Goal: Task Accomplishment & Management: Use online tool/utility

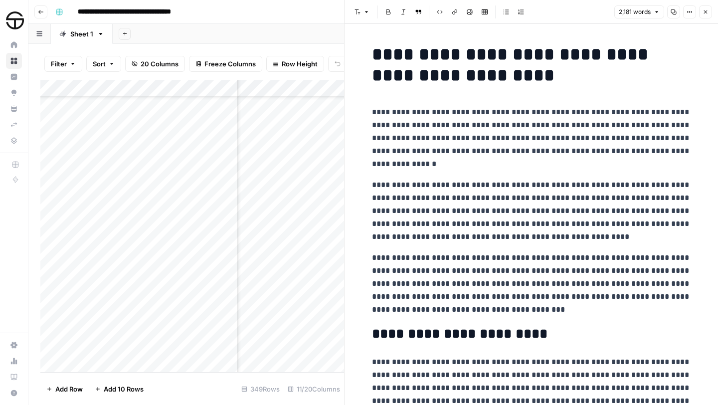
click at [706, 12] on icon "button" at bounding box center [705, 11] width 3 height 3
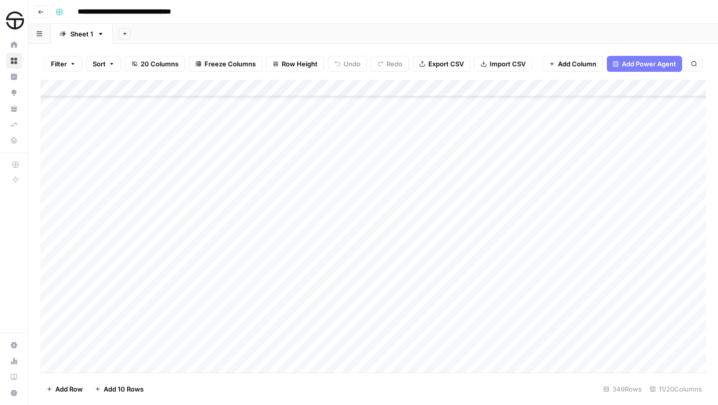
scroll to position [5547, 0]
click at [696, 65] on icon "button" at bounding box center [694, 64] width 6 height 6
type input "**********"
click at [675, 93] on icon "Next Result" at bounding box center [673, 92] width 8 height 8
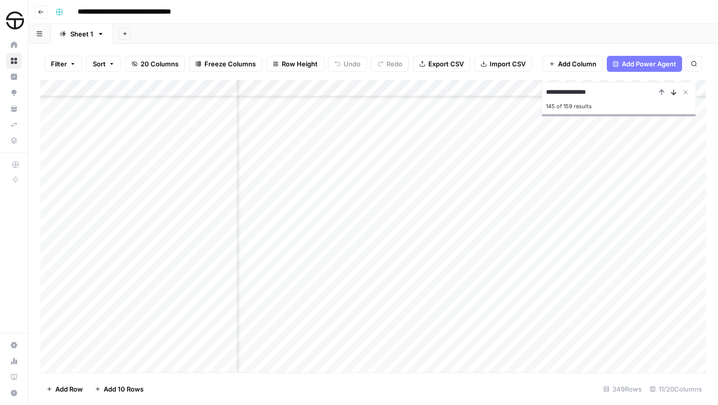
scroll to position [4723, 323]
click at [675, 93] on icon "Next Result" at bounding box center [673, 92] width 8 height 8
click at [116, 364] on div "Add Column" at bounding box center [372, 226] width 665 height 293
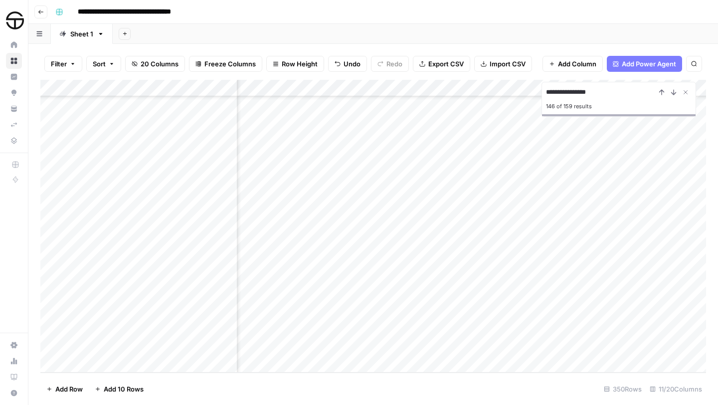
click at [108, 344] on div "Add Column" at bounding box center [372, 226] width 665 height 293
click at [103, 345] on div "Add Column" at bounding box center [372, 226] width 665 height 293
click at [103, 345] on body "**********" at bounding box center [359, 202] width 718 height 405
type textarea "**********"
click at [289, 344] on div "Add Column" at bounding box center [372, 226] width 665 height 293
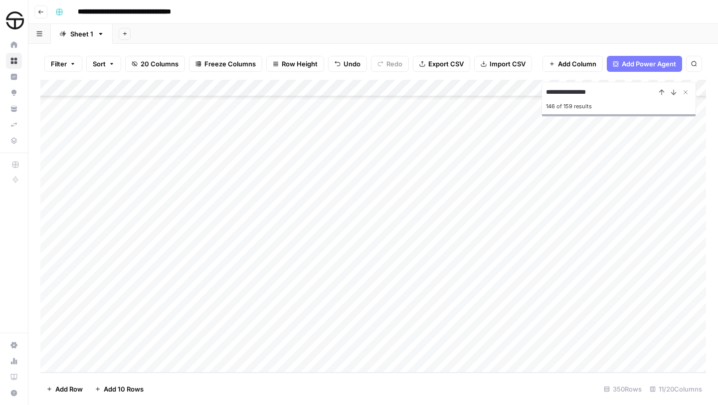
scroll to position [5671, 0]
click at [290, 347] on div "Add Column" at bounding box center [372, 226] width 665 height 293
click at [282, 344] on div "Add Column" at bounding box center [372, 226] width 665 height 293
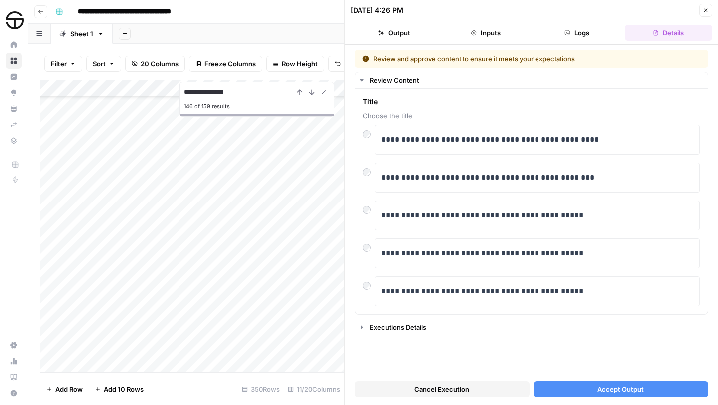
click at [623, 392] on span "Accept Output" at bounding box center [620, 389] width 46 height 10
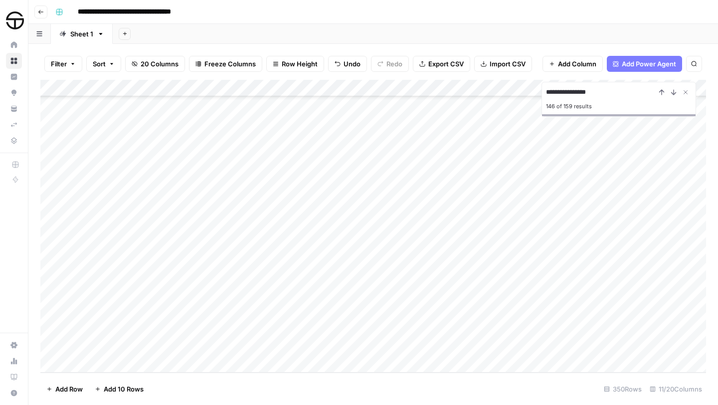
click at [500, 346] on div "Add Column" at bounding box center [372, 226] width 665 height 293
click at [285, 224] on div "Add Column" at bounding box center [372, 226] width 665 height 293
click at [287, 118] on div "Add Column" at bounding box center [372, 226] width 665 height 293
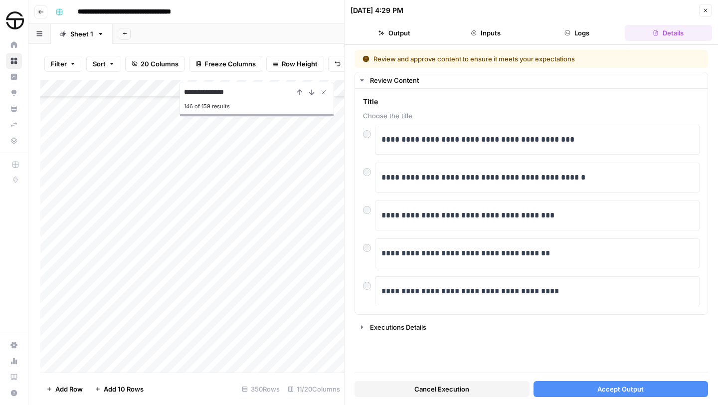
click at [634, 394] on button "Accept Output" at bounding box center [620, 389] width 175 height 16
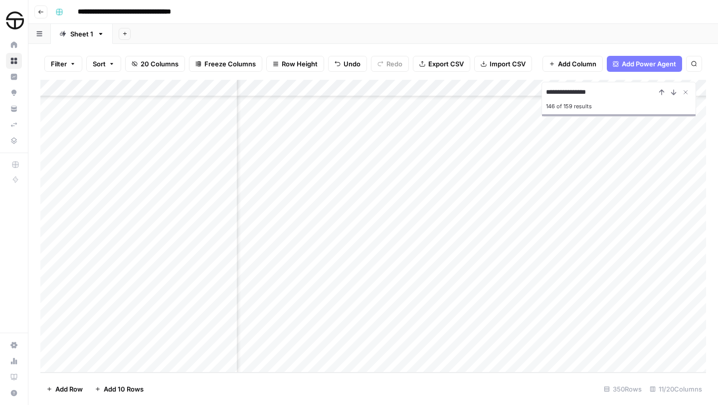
scroll to position [5671, 441]
click at [485, 347] on div "Add Column" at bounding box center [372, 226] width 665 height 293
click at [687, 91] on icon "Close Search" at bounding box center [685, 92] width 8 height 8
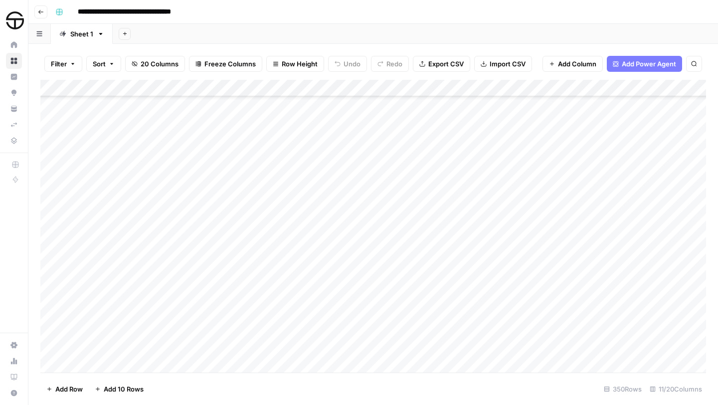
click at [506, 187] on div "Add Column" at bounding box center [372, 226] width 665 height 293
click at [355, 155] on div "Add Column" at bounding box center [372, 226] width 665 height 293
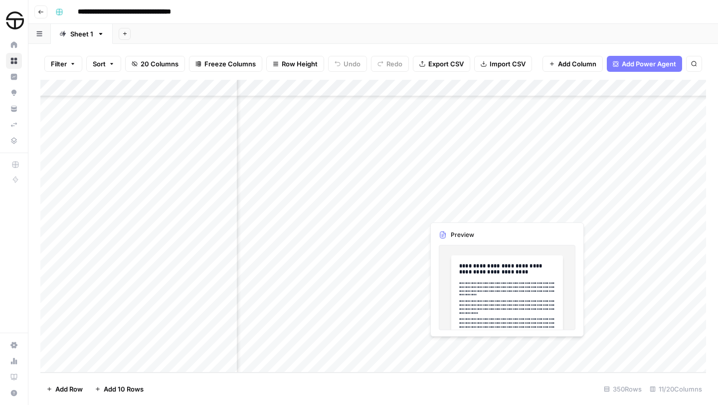
click at [458, 346] on div "Add Column" at bounding box center [372, 226] width 665 height 293
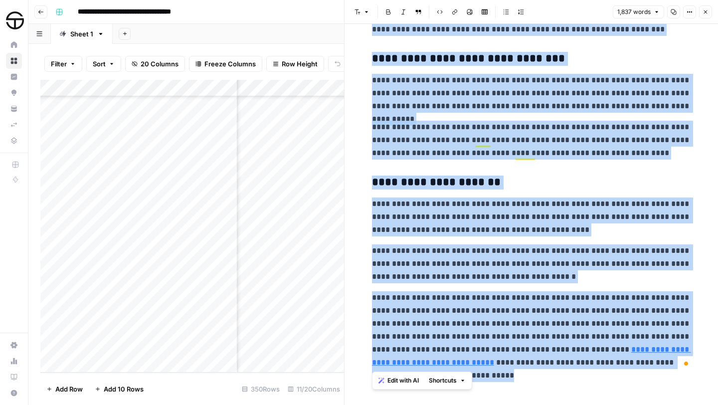
scroll to position [3013, 0]
click at [706, 12] on icon "button" at bounding box center [705, 12] width 6 height 6
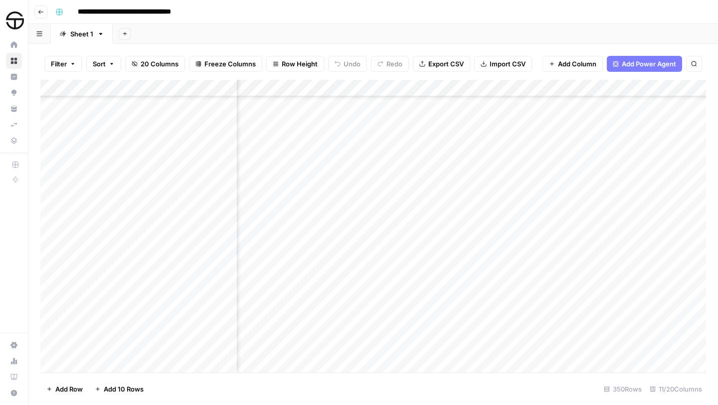
scroll to position [4865, 568]
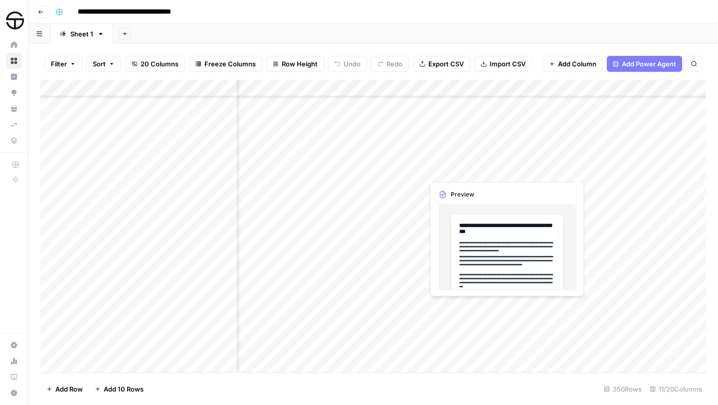
click at [468, 172] on div "Add Column" at bounding box center [372, 226] width 665 height 293
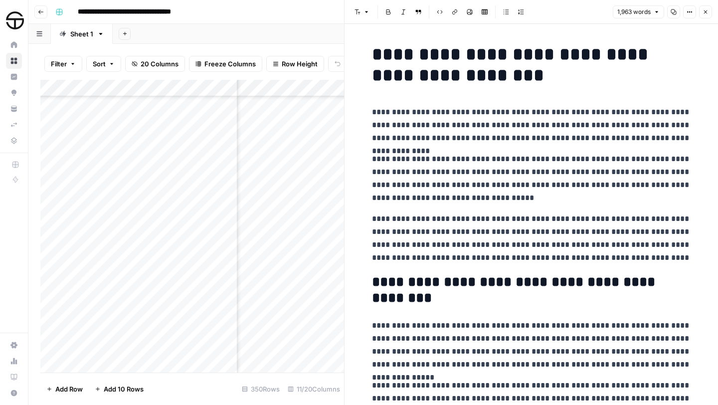
copy div "**********"
